Goal: Task Accomplishment & Management: Complete application form

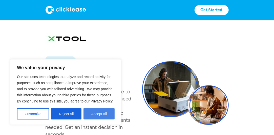
click at [90, 117] on button "Accept All" at bounding box center [99, 113] width 31 height 11
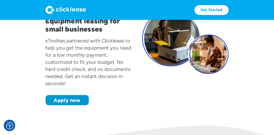
scroll to position [76, 0]
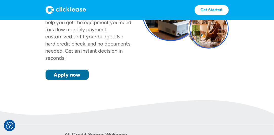
click at [82, 72] on link "Apply now" at bounding box center [67, 74] width 43 height 10
